Goal: Complete application form

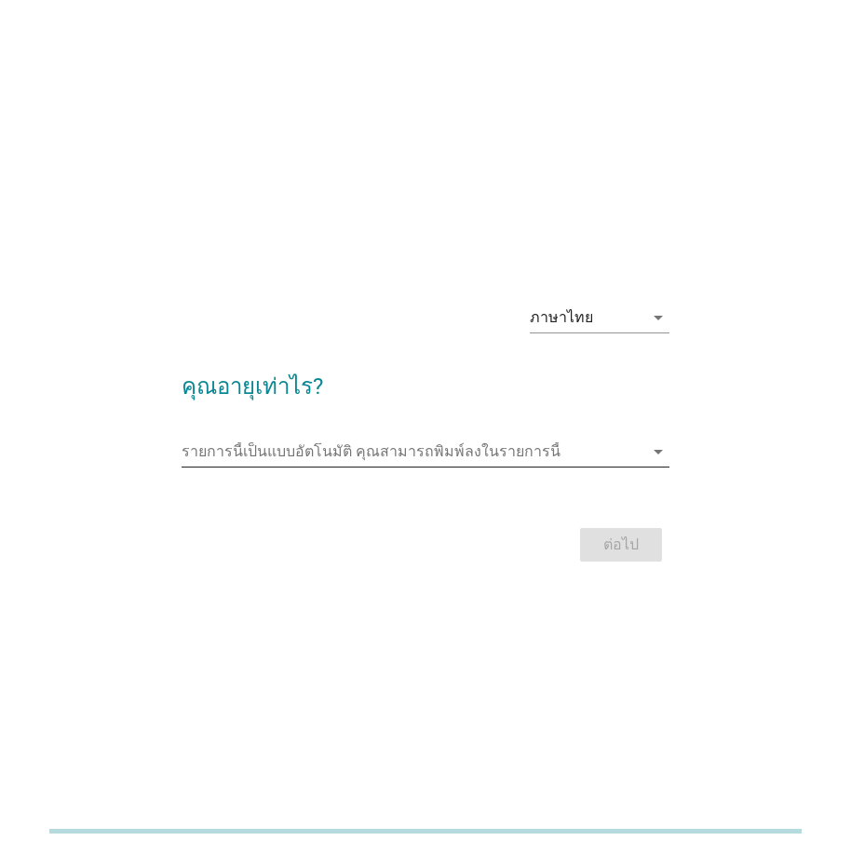
drag, startPoint x: 508, startPoint y: 450, endPoint x: 600, endPoint y: 456, distance: 91.5
click at [508, 450] on input "รายการนี้เป็นแบบอัตโนมัติ คุณสามารถพิมพ์ลงในรายการนี้" at bounding box center [413, 452] width 462 height 30
click at [600, 456] on input "รายการนี้เป็นแบบอัตโนมัติ คุณสามารถพิมพ์ลงในรายการนี้" at bounding box center [413, 452] width 462 height 30
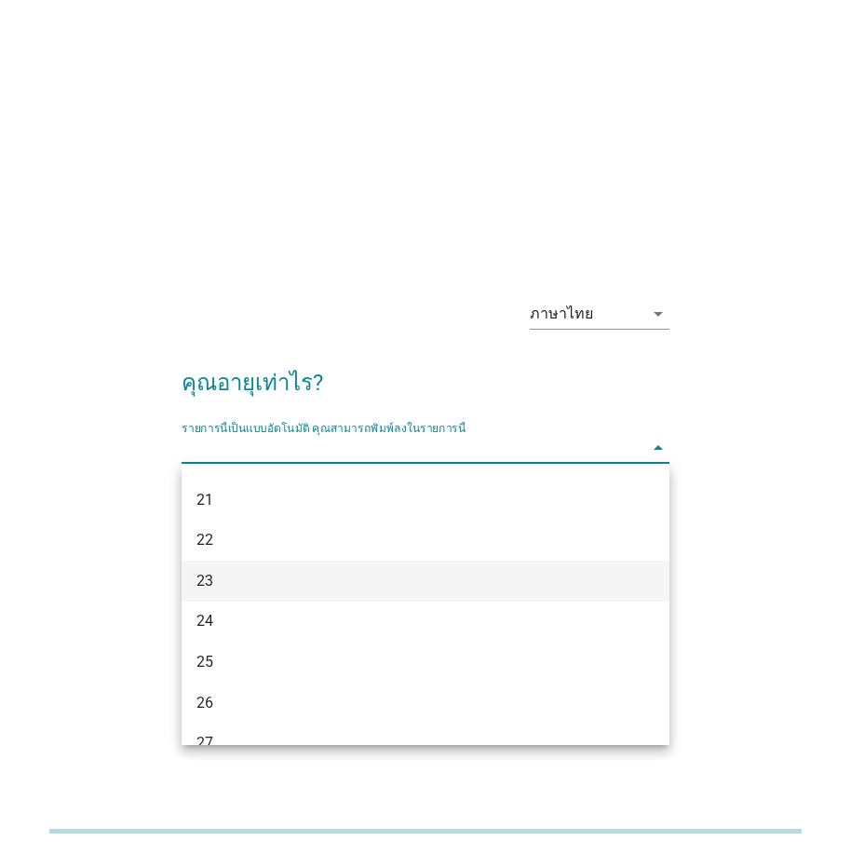
scroll to position [116, 0]
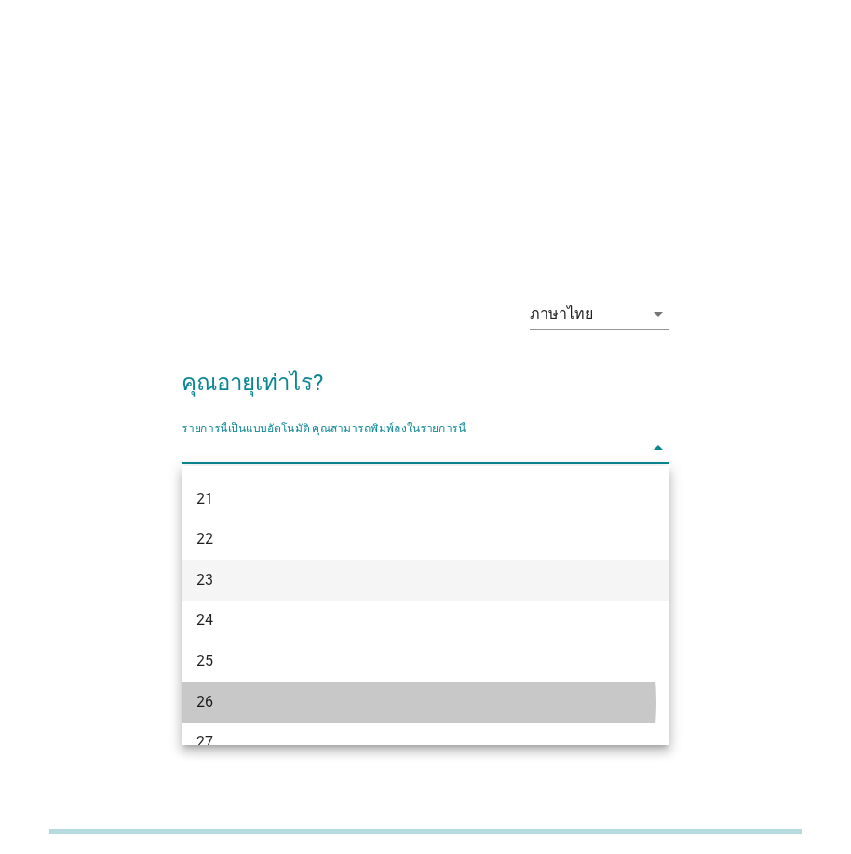
click at [375, 704] on div "26" at bounding box center [407, 702] width 420 height 22
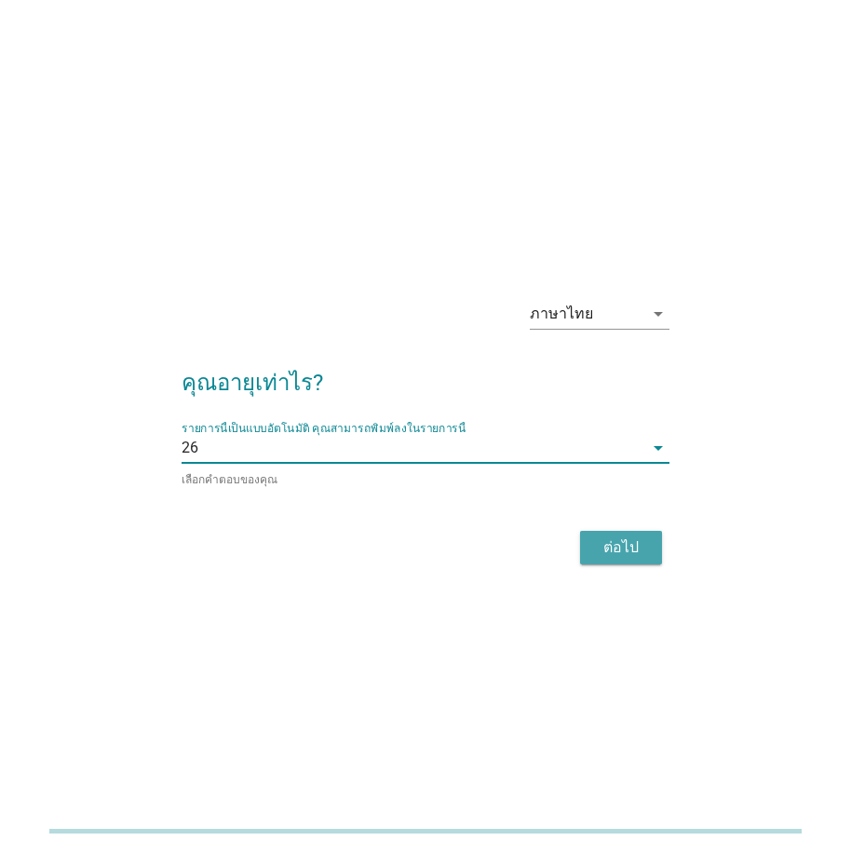
click at [600, 551] on div "ต่อไป" at bounding box center [621, 547] width 52 height 22
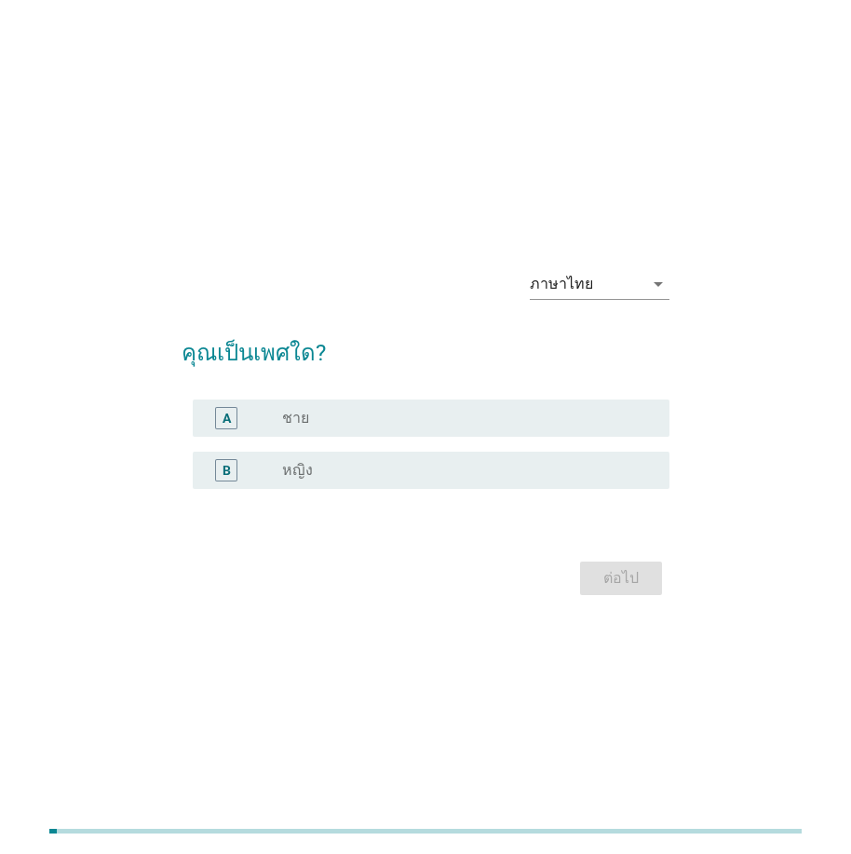
click at [606, 436] on div "A radio_button_unchecked ชาย" at bounding box center [431, 418] width 477 height 37
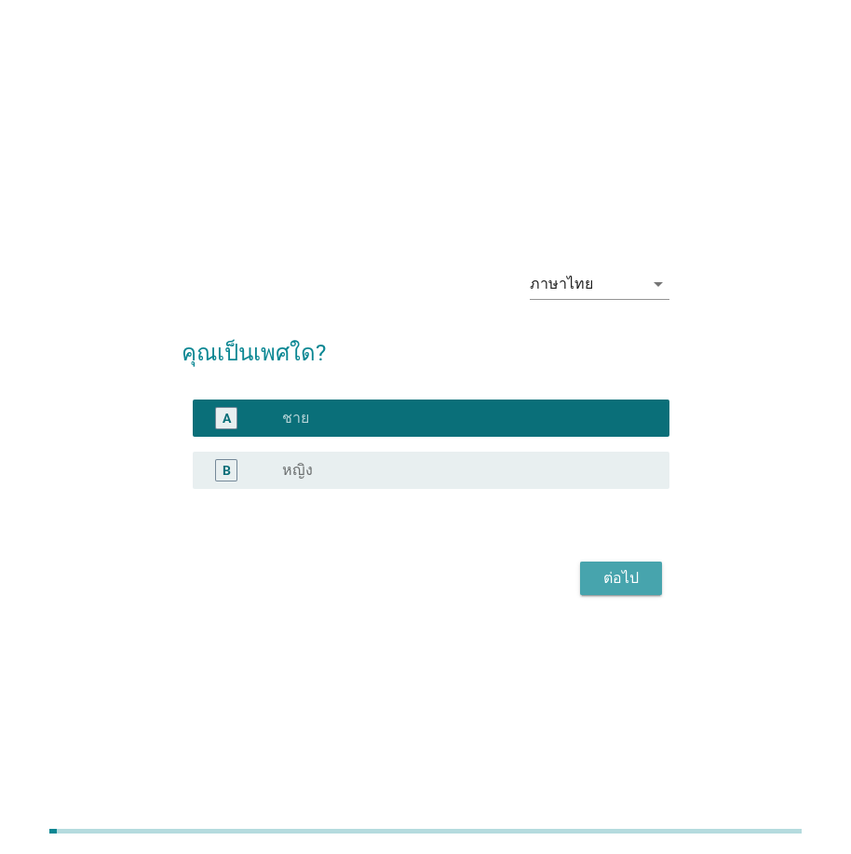
click at [658, 576] on button "ต่อไป" at bounding box center [621, 579] width 82 height 34
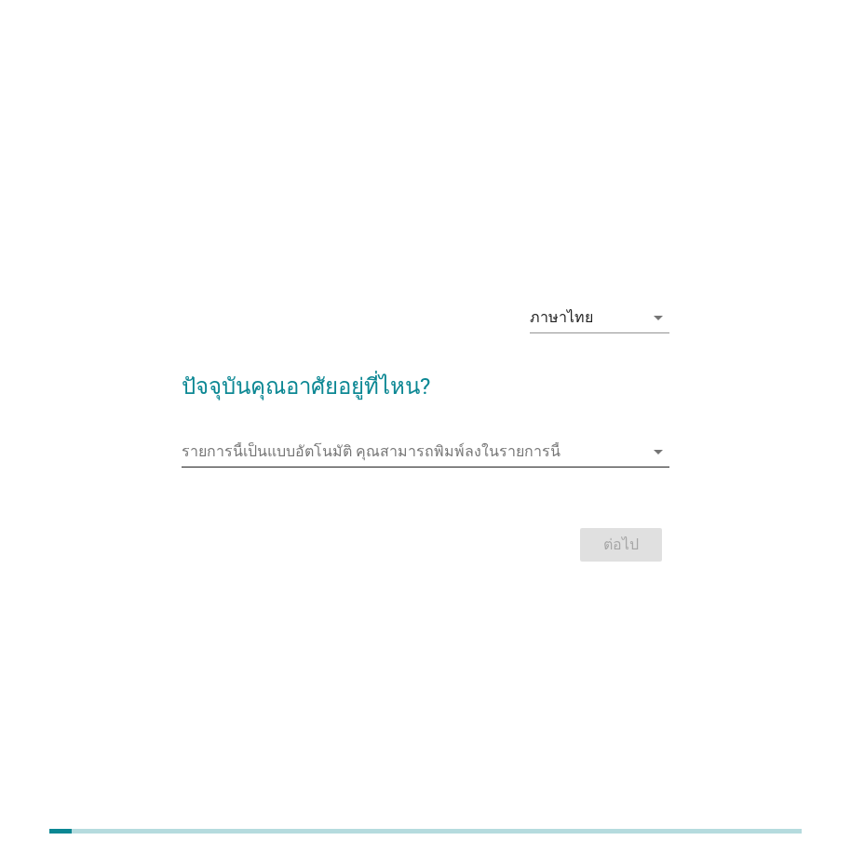
click at [662, 454] on icon "arrow_drop_down" at bounding box center [658, 452] width 22 height 22
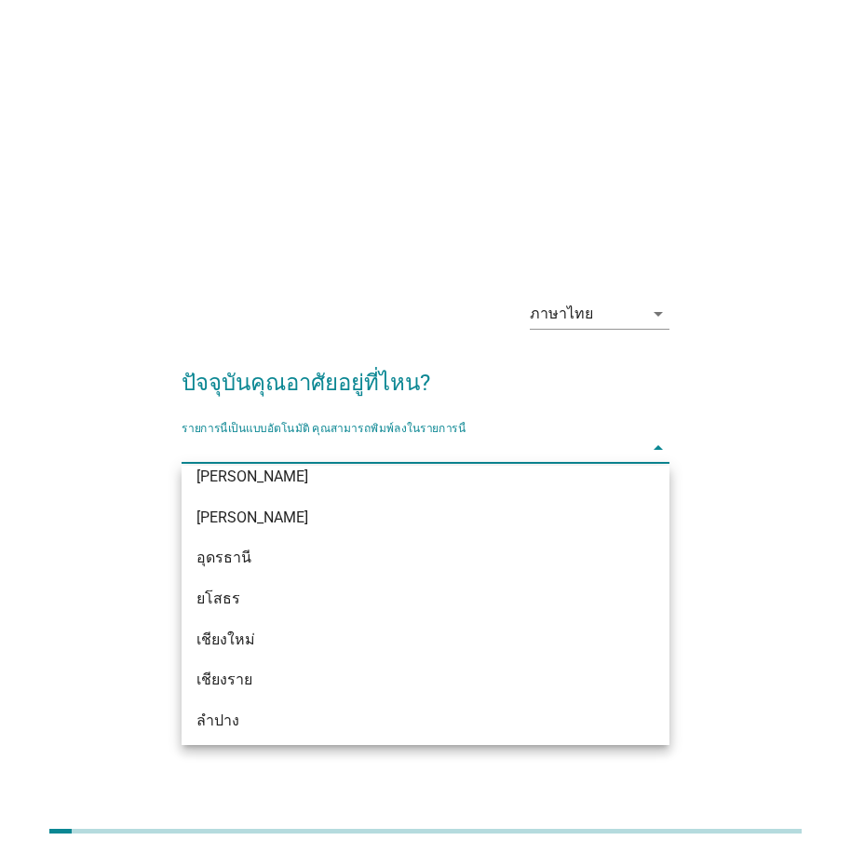
scroll to position [667, 0]
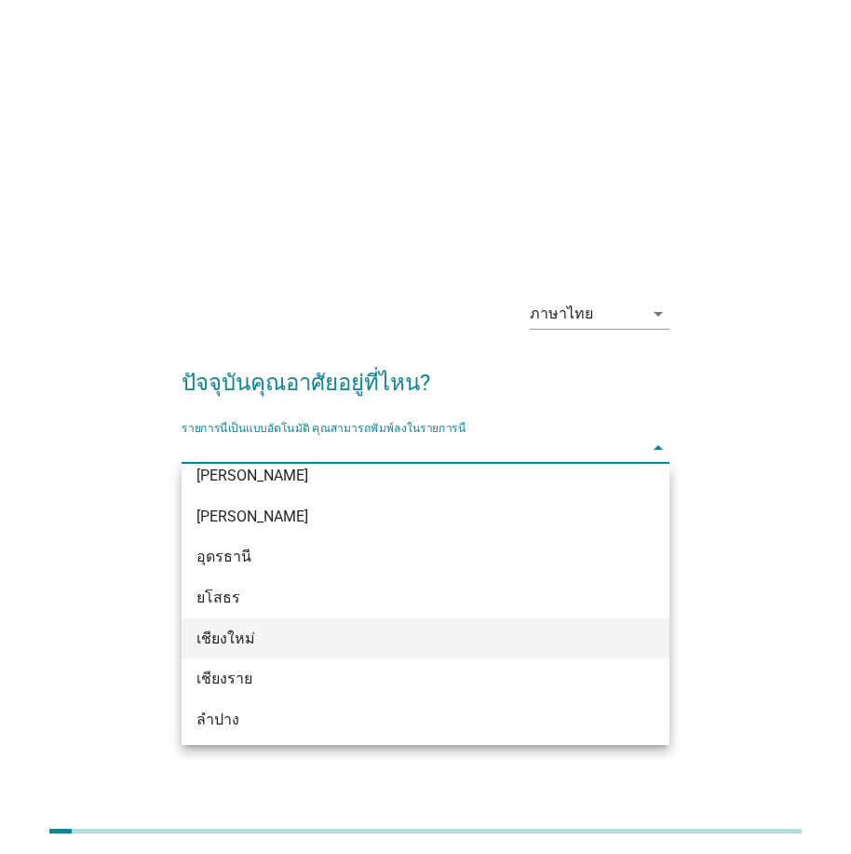
click at [466, 633] on div "เชียงใหม่" at bounding box center [407, 639] width 420 height 22
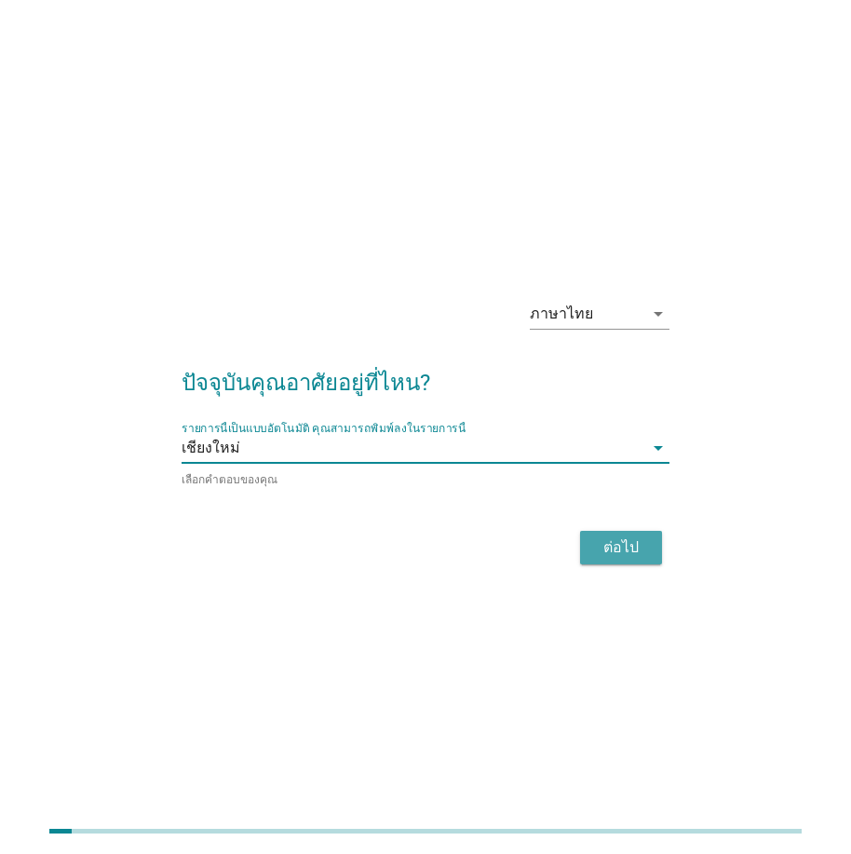
click at [602, 542] on div "ต่อไป" at bounding box center [621, 547] width 52 height 22
